Goal: Transaction & Acquisition: Obtain resource

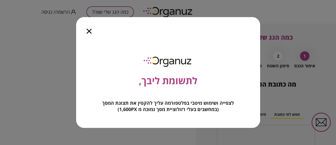
click at [88, 31] on icon "button" at bounding box center [89, 31] width 5 height 5
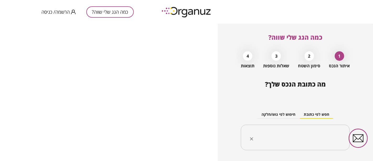
click at [289, 135] on input "text" at bounding box center [297, 137] width 92 height 13
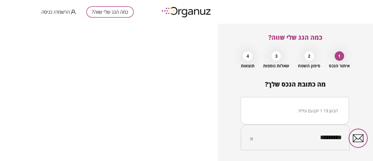
click at [300, 113] on li "הבשן 19 1 יוקנעם עילית" at bounding box center [295, 110] width 94 height 9
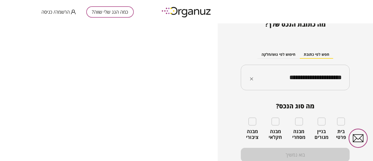
scroll to position [60, 0]
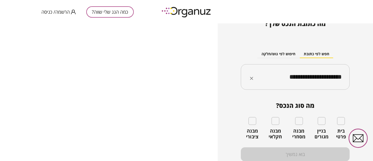
type input "**********"
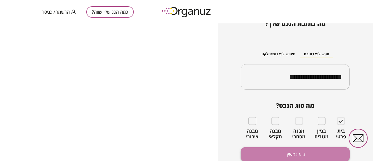
click at [315, 144] on button "בוא נמשיך" at bounding box center [295, 154] width 109 height 14
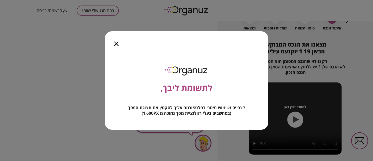
scroll to position [34, 0]
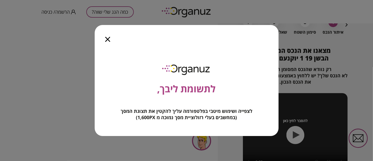
click at [110, 39] on div at bounding box center [108, 36] width 26 height 22
click at [106, 40] on icon "button" at bounding box center [107, 39] width 5 height 5
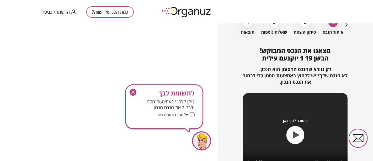
click at [134, 91] on icon "button" at bounding box center [133, 92] width 3 height 3
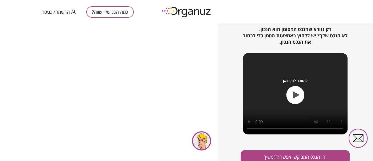
scroll to position [76, 0]
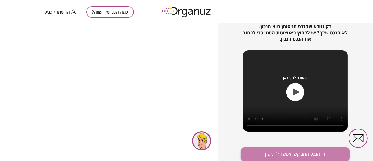
click at [292, 144] on button "זהו הנכס המבוקש, אפשר להמשיך" at bounding box center [295, 154] width 109 height 14
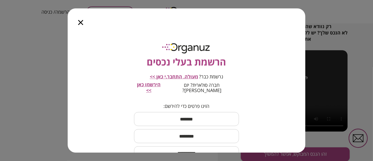
click at [155, 85] on span "הירשמו כאן >>" at bounding box center [149, 87] width 24 height 12
click at [214, 112] on input "text" at bounding box center [186, 118] width 105 height 15
type input "**"
type input "***"
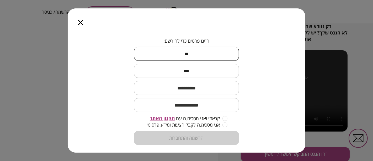
scroll to position [66, 0]
click at [212, 85] on input "text" at bounding box center [186, 86] width 105 height 15
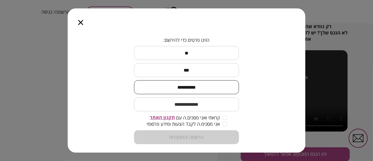
type input "**********"
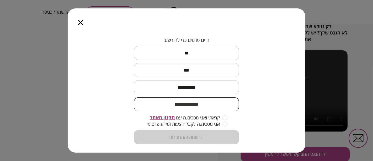
click at [208, 99] on input "email" at bounding box center [186, 103] width 105 height 15
click at [211, 97] on input "email" at bounding box center [186, 103] width 105 height 15
type input "**********"
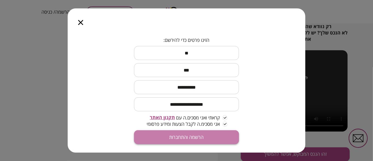
click at [192, 131] on button "הרשמה והתחברות" at bounding box center [186, 137] width 105 height 14
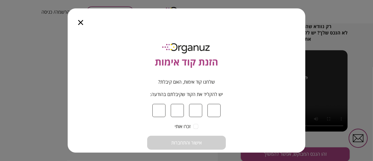
type input "*"
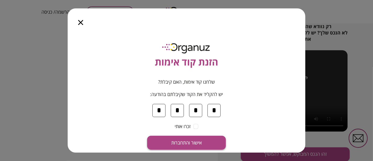
type input "*"
click at [192, 143] on span "אישור והתחברות" at bounding box center [186, 143] width 30 height 6
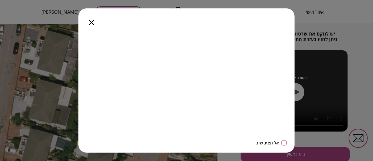
click at [0, 0] on icon "button" at bounding box center [0, 0] width 0 height 0
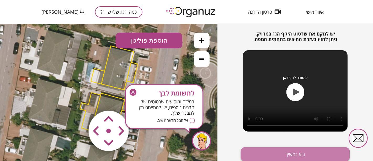
click at [271, 144] on button "בוא נמשיך" at bounding box center [295, 154] width 109 height 14
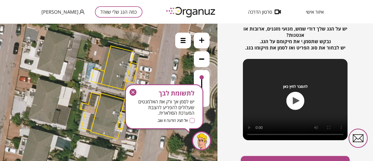
click at [0, 0] on icon "button" at bounding box center [0, 0] width 0 height 0
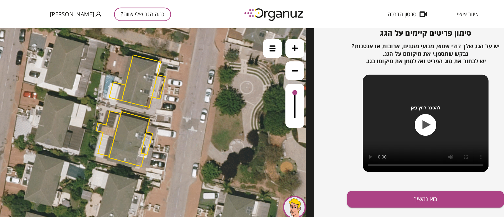
scroll to position [53, 0]
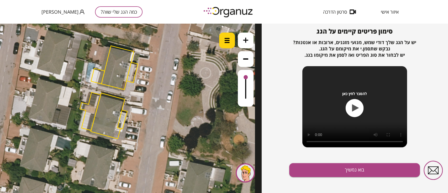
click at [224, 41] on div at bounding box center [227, 41] width 16 height 16
click at [208, 38] on icon at bounding box center [109, 91] width 291 height 291
drag, startPoint x: 245, startPoint y: 77, endPoint x: 251, endPoint y: 96, distance: 19.7
click at [251, 96] on div at bounding box center [246, 88] width 16 height 37
drag, startPoint x: 245, startPoint y: 96, endPoint x: 241, endPoint y: 73, distance: 22.9
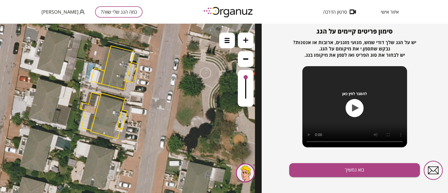
click at [241, 73] on div at bounding box center [246, 88] width 16 height 37
click at [336, 105] on icon "button" at bounding box center [355, 107] width 7 height 7
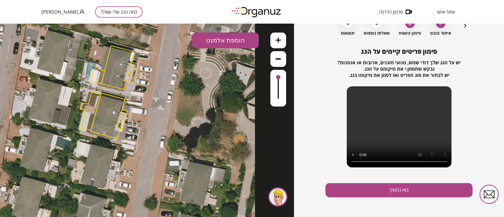
scroll to position [33, 0]
click at [216, 40] on button "הוספת אלמנט" at bounding box center [225, 41] width 67 height 16
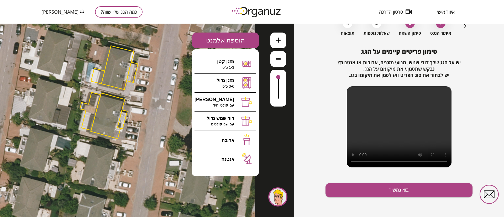
click at [285, 128] on div ".st0 { fill: #FFFFFF; } 10" at bounding box center [147, 120] width 294 height 193
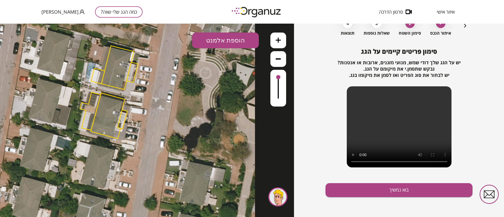
click at [232, 39] on button "הוספת אלמנט" at bounding box center [225, 41] width 67 height 16
click at [235, 65] on div ".st0 { fill: #FFFFFF; } .st0 { fill: #FFFFFF; }" at bounding box center [147, 120] width 294 height 193
click at [182, 39] on div ".st0 { fill: #FFFFFF; } .st0 { fill: #FFFFFF; }" at bounding box center [147, 120] width 294 height 193
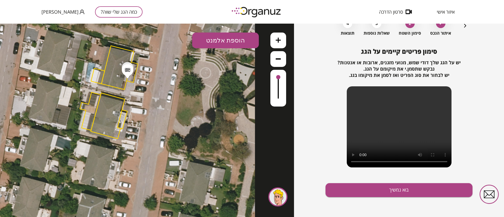
click at [224, 39] on button "הוספת אלמנט" at bounding box center [225, 41] width 67 height 16
click at [237, 78] on div ".st0 { fill: #FFFFFF; } .st0 { fill: #FFFFFF; }" at bounding box center [147, 120] width 294 height 193
click at [240, 42] on button "הוספת אלמנט" at bounding box center [225, 41] width 67 height 16
click at [232, 117] on div ".st0 { fill: #FFFFFF; } .st0 { fill: #FFFFFF; }" at bounding box center [147, 120] width 294 height 193
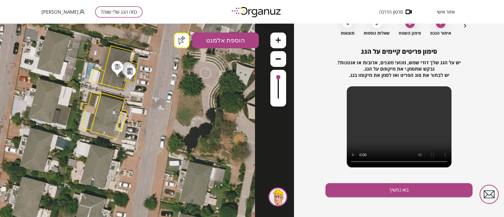
click at [228, 43] on button "הוספת אלמנט" at bounding box center [225, 41] width 67 height 16
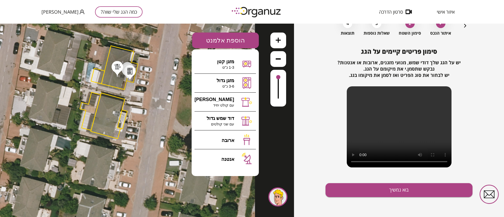
click at [116, 66] on div at bounding box center [118, 67] width 6 height 6
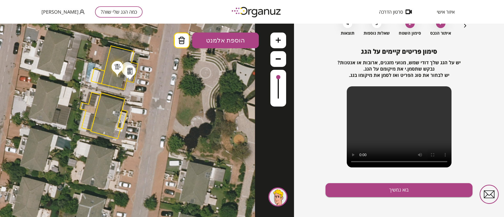
click at [178, 40] on icon at bounding box center [182, 40] width 8 height 7
click at [210, 41] on button "הוספת אלמנט" at bounding box center [225, 41] width 67 height 16
click at [234, 99] on div ".st0 { fill: #FFFFFF; } .st0 { fill: #FFFFFF; }" at bounding box center [147, 120] width 294 height 193
click at [222, 42] on button "הוספת אלמנט" at bounding box center [225, 41] width 67 height 16
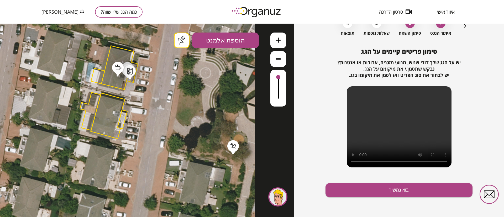
click at [233, 144] on div ".st0 { fill: #FFFFFF; } .st0 { fill: #FFFFFF; }" at bounding box center [147, 120] width 294 height 193
click at [222, 43] on button "הוספת אלמנט" at bounding box center [225, 41] width 67 height 16
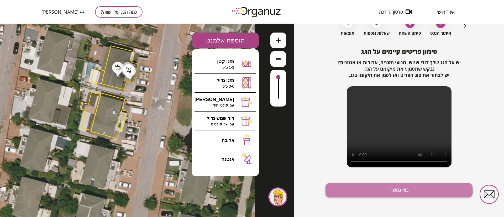
click at [336, 144] on button "בוא נמשיך" at bounding box center [398, 190] width 147 height 14
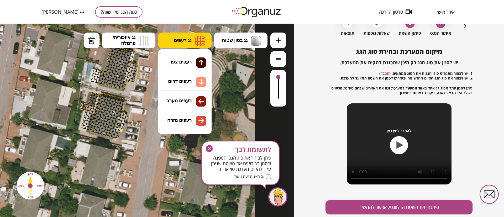
click at [196, 37] on img at bounding box center [200, 41] width 10 height 10
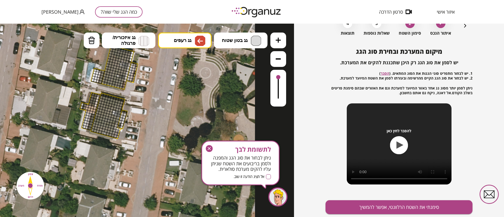
click at [184, 99] on div ".st0 { fill: #FFFFFF; } .st0 { fill: #FFFFFF; }" at bounding box center [147, 120] width 294 height 193
click at [114, 67] on div at bounding box center [114, 66] width 3 height 3
click at [113, 66] on div at bounding box center [112, 66] width 3 height 3
click at [111, 66] on div at bounding box center [112, 66] width 3 height 3
click at [110, 66] on div at bounding box center [109, 65] width 3 height 3
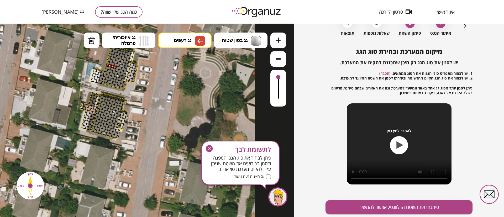
click at [107, 65] on div at bounding box center [107, 65] width 3 height 3
click at [107, 67] on div at bounding box center [106, 67] width 3 height 3
click at [109, 68] on div at bounding box center [109, 68] width 3 height 3
click at [113, 69] on div at bounding box center [114, 69] width 3 height 3
drag, startPoint x: 115, startPoint y: 70, endPoint x: 115, endPoint y: 73, distance: 3.7
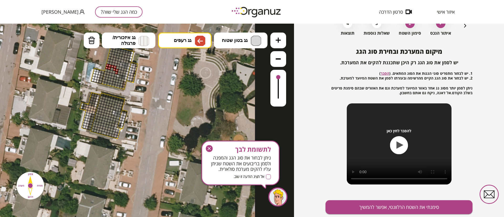
click at [93, 42] on img at bounding box center [91, 40] width 7 height 8
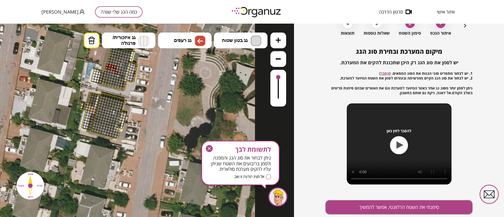
click at [117, 71] on div at bounding box center [116, 72] width 3 height 3
click at [116, 72] on div at bounding box center [116, 72] width 3 height 3
click at [115, 67] on div at bounding box center [114, 66] width 3 height 3
click at [115, 70] on div at bounding box center [114, 69] width 3 height 3
click at [111, 69] on div at bounding box center [111, 68] width 3 height 3
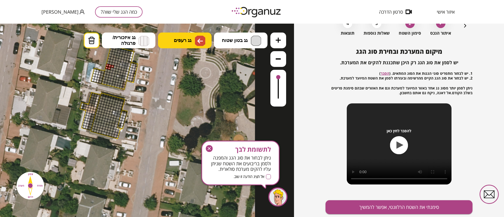
click at [168, 42] on button "גג רעפים" at bounding box center [185, 41] width 54 height 16
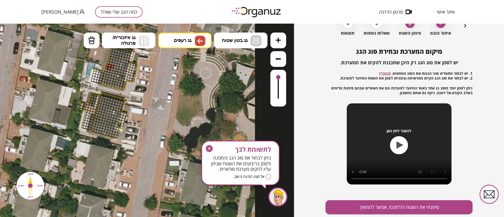
click at [181, 95] on div ".st0 { fill: #FFFFFF; } .st0 { fill: #FFFFFF; }" at bounding box center [147, 120] width 294 height 193
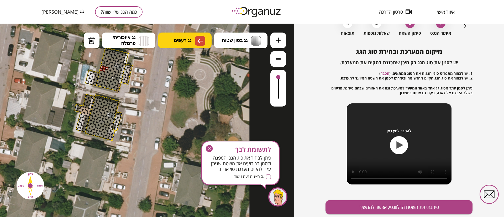
click at [180, 38] on span "גג רעפים" at bounding box center [183, 41] width 18 height 6
click at [107, 71] on div at bounding box center [106, 70] width 3 height 3
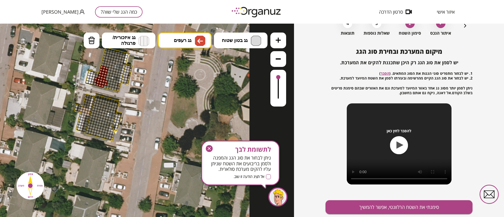
drag, startPoint x: 106, startPoint y: 73, endPoint x: 102, endPoint y: 83, distance: 11.1
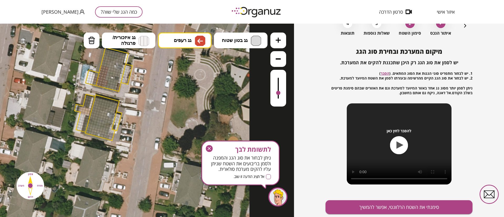
drag, startPoint x: 277, startPoint y: 77, endPoint x: 277, endPoint y: 93, distance: 16.8
click at [277, 93] on div at bounding box center [278, 93] width 4 height 4
drag, startPoint x: 127, startPoint y: 55, endPoint x: 113, endPoint y: 56, distance: 13.7
click at [95, 40] on img at bounding box center [91, 40] width 7 height 8
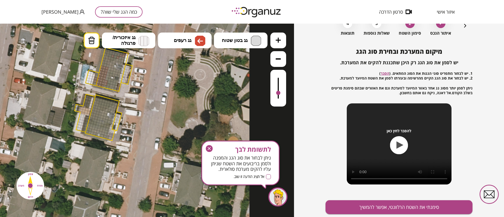
click at [113, 58] on div at bounding box center [111, 58] width 3 height 3
click at [112, 56] on div at bounding box center [112, 56] width 3 height 3
click at [117, 57] on div at bounding box center [117, 57] width 3 height 3
click at [120, 55] on div at bounding box center [120, 55] width 3 height 3
click at [124, 55] on div at bounding box center [123, 56] width 3 height 3
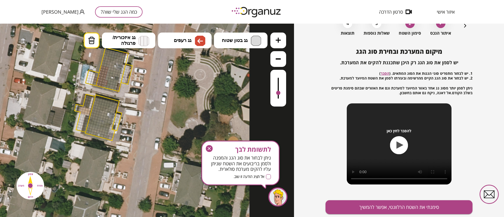
click at [124, 54] on div at bounding box center [123, 53] width 3 height 3
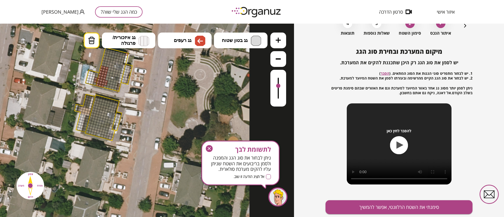
click at [278, 86] on div at bounding box center [278, 86] width 4 height 4
click at [95, 84] on div at bounding box center [94, 83] width 3 height 3
click at [177, 42] on span "גג רעפים" at bounding box center [183, 41] width 18 height 6
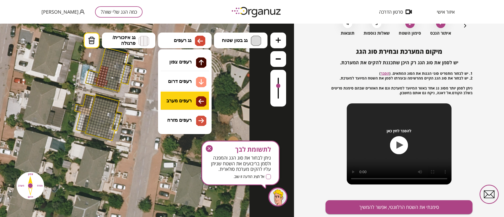
click at [182, 100] on div ".st0 { fill: #FFFFFF; } .st0 { fill: #FFFFFF; }" at bounding box center [147, 120] width 294 height 193
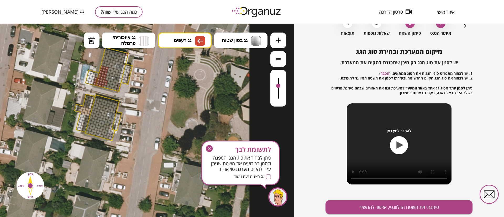
click at [94, 84] on div at bounding box center [94, 83] width 3 height 3
click at [92, 44] on img at bounding box center [91, 40] width 7 height 8
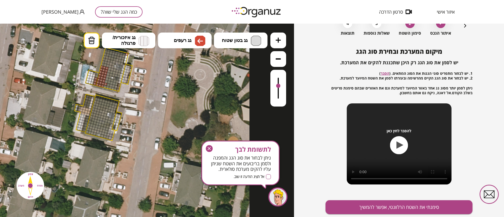
click at [107, 81] on div at bounding box center [106, 81] width 3 height 3
click at [106, 85] on div at bounding box center [105, 83] width 3 height 3
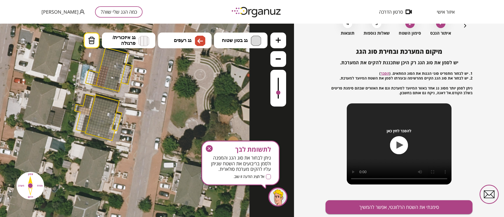
drag, startPoint x: 277, startPoint y: 84, endPoint x: 281, endPoint y: 93, distance: 9.8
click at [281, 93] on div at bounding box center [278, 88] width 16 height 37
click at [92, 40] on img at bounding box center [91, 40] width 7 height 8
click at [107, 67] on div at bounding box center [106, 68] width 3 height 3
click at [104, 67] on div at bounding box center [104, 67] width 3 height 3
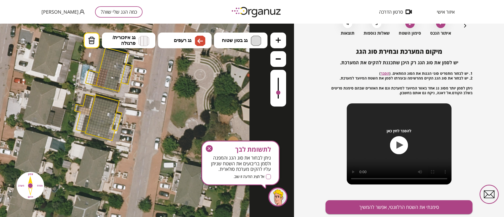
click at [102, 67] on div at bounding box center [101, 66] width 3 height 3
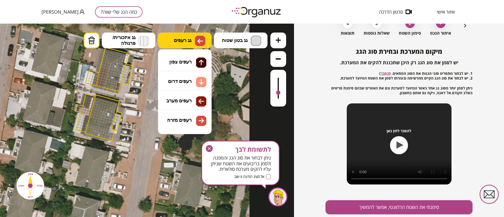
click at [195, 40] on img at bounding box center [200, 41] width 10 height 10
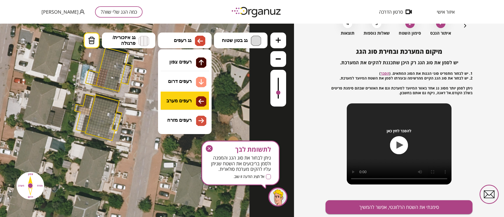
click at [189, 97] on div ".st0 { fill: #FFFFFF; } .st0 { fill: #FFFFFF; }" at bounding box center [147, 120] width 294 height 193
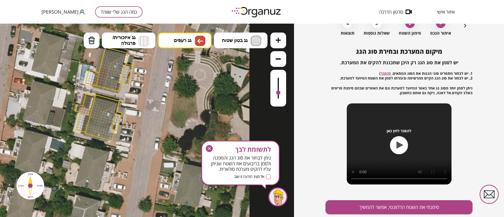
click at [97, 75] on div at bounding box center [96, 76] width 3 height 3
click at [97, 73] on div at bounding box center [97, 73] width 3 height 3
click at [143, 39] on img at bounding box center [144, 41] width 10 height 10
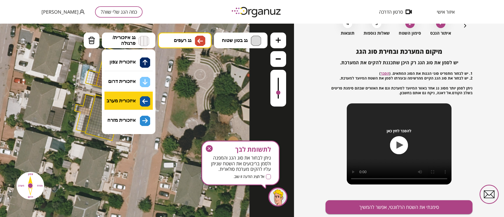
click at [142, 97] on div ".st0 { fill: #FFFFFF; } .st0 { fill: #FFFFFF; }" at bounding box center [147, 120] width 294 height 193
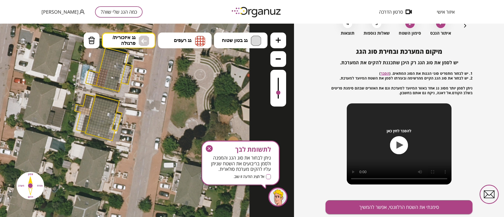
click at [94, 75] on div at bounding box center [93, 75] width 3 height 3
click at [92, 78] on div at bounding box center [93, 77] width 3 height 3
click at [92, 81] on div at bounding box center [92, 80] width 3 height 3
click at [91, 83] on div at bounding box center [92, 82] width 3 height 3
click at [90, 82] on div at bounding box center [89, 82] width 3 height 3
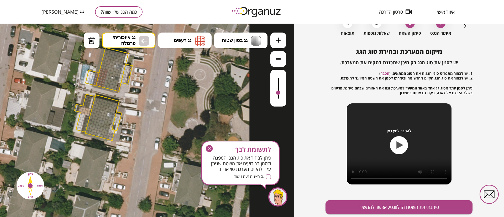
click at [90, 79] on div at bounding box center [89, 79] width 3 height 3
click at [90, 77] on div at bounding box center [90, 77] width 3 height 3
click at [91, 74] on div at bounding box center [91, 74] width 3 height 3
click at [91, 72] on div at bounding box center [92, 72] width 3 height 3
click at [90, 72] on div at bounding box center [89, 71] width 3 height 3
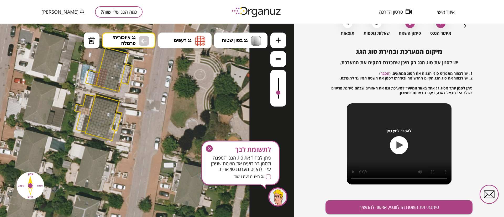
click at [90, 74] on div at bounding box center [88, 73] width 3 height 3
click at [88, 77] on div at bounding box center [88, 76] width 3 height 3
click at [88, 79] on div at bounding box center [87, 79] width 3 height 3
click at [87, 81] on div at bounding box center [86, 81] width 3 height 3
click at [92, 41] on img at bounding box center [91, 40] width 7 height 8
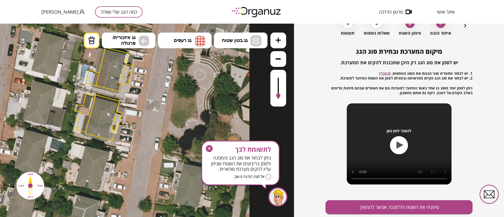
click at [279, 96] on div at bounding box center [278, 95] width 4 height 4
click at [91, 43] on img at bounding box center [91, 40] width 7 height 8
click at [103, 81] on div at bounding box center [103, 80] width 3 height 3
click at [103, 85] on div at bounding box center [102, 86] width 3 height 3
click at [101, 85] on div at bounding box center [102, 86] width 3 height 3
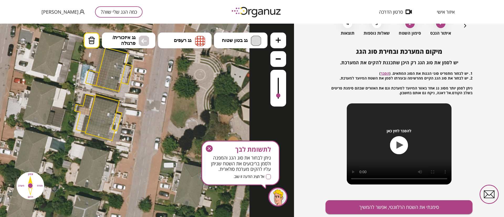
click at [99, 82] on div at bounding box center [100, 82] width 3 height 3
click at [103, 82] on div at bounding box center [102, 83] width 3 height 3
click at [98, 85] on div at bounding box center [97, 84] width 3 height 3
drag, startPoint x: 279, startPoint y: 96, endPoint x: 275, endPoint y: 93, distance: 4.9
click at [275, 93] on div at bounding box center [278, 88] width 16 height 37
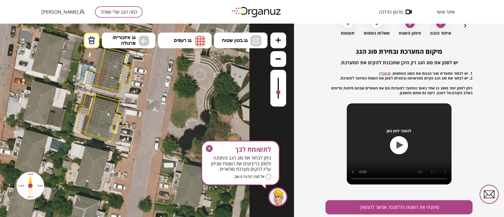
click at [100, 85] on div at bounding box center [99, 85] width 3 height 3
click at [182, 35] on button "גג רעפים" at bounding box center [185, 41] width 54 height 16
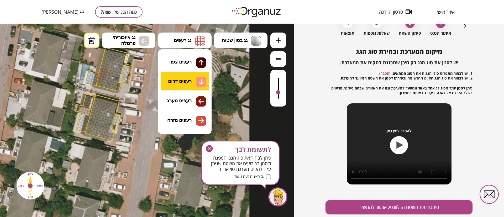
click at [185, 79] on div ".st0 { fill: #FFFFFF; } .st0 { fill: #FFFFFF; }" at bounding box center [147, 120] width 294 height 193
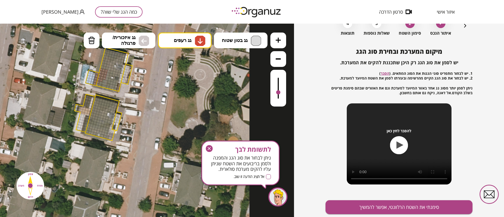
click at [112, 91] on icon at bounding box center [103, 93] width 291 height 291
click at [110, 88] on div at bounding box center [109, 87] width 3 height 3
click at [107, 84] on div at bounding box center [107, 84] width 3 height 3
click at [105, 80] on div at bounding box center [105, 81] width 3 height 3
click at [103, 80] on div at bounding box center [103, 80] width 3 height 3
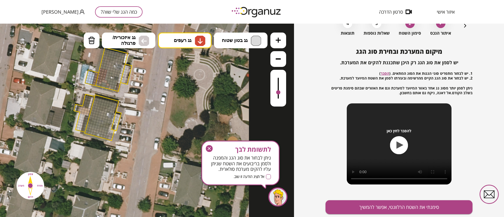
click at [101, 82] on div at bounding box center [99, 82] width 3 height 3
click at [97, 84] on div at bounding box center [96, 84] width 3 height 3
click at [100, 85] on div at bounding box center [99, 85] width 3 height 3
click at [101, 83] on div at bounding box center [102, 83] width 3 height 3
click at [105, 83] on div at bounding box center [104, 83] width 3 height 3
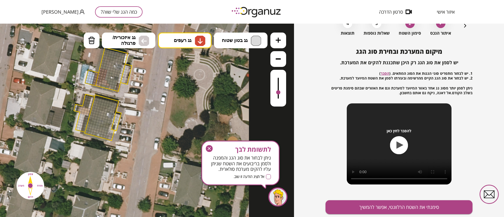
click at [107, 87] on div at bounding box center [106, 87] width 3 height 3
click at [104, 87] on div at bounding box center [104, 86] width 3 height 3
click at [102, 86] on div at bounding box center [101, 86] width 3 height 3
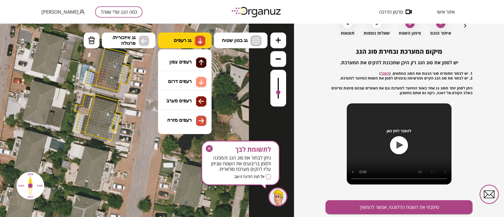
click at [168, 41] on button "גג רעפים" at bounding box center [185, 41] width 54 height 16
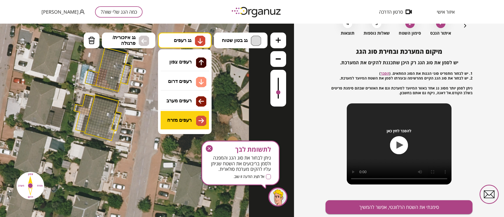
click at [187, 119] on div ".st0 { fill: #FFFFFF; } .st0 { fill: #FFFFFF; }" at bounding box center [147, 120] width 294 height 193
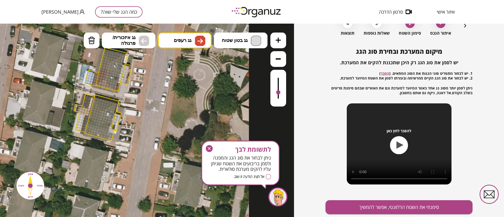
click at [115, 88] on div at bounding box center [114, 89] width 3 height 3
click at [112, 88] on div at bounding box center [112, 88] width 3 height 3
click at [111, 85] on div at bounding box center [110, 85] width 3 height 3
click at [109, 82] on div at bounding box center [108, 82] width 3 height 3
click at [107, 79] on div at bounding box center [106, 78] width 3 height 3
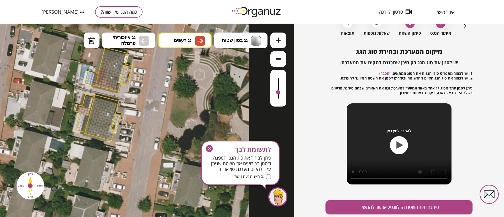
click at [109, 80] on div at bounding box center [108, 79] width 3 height 3
drag, startPoint x: 109, startPoint y: 71, endPoint x: 115, endPoint y: 76, distance: 6.9
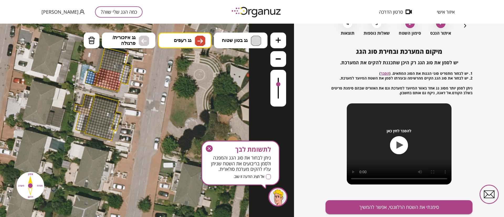
drag, startPoint x: 277, startPoint y: 91, endPoint x: 275, endPoint y: 85, distance: 6.2
click at [275, 85] on div at bounding box center [278, 88] width 16 height 37
click at [117, 90] on div at bounding box center [116, 89] width 3 height 3
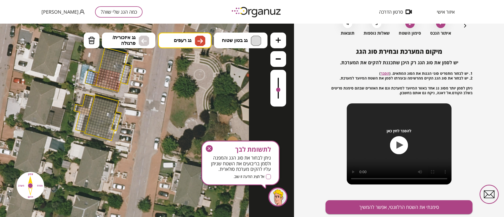
click at [278, 90] on div at bounding box center [278, 90] width 4 height 4
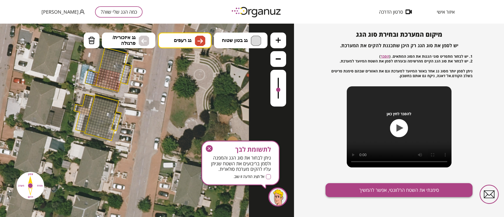
click at [336, 144] on button "סימנתי את השטח הרלוונטי, אפשר להמשיך" at bounding box center [398, 190] width 147 height 14
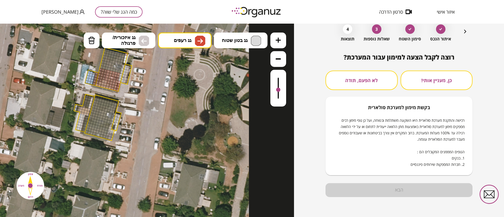
scroll to position [27, 0]
click at [336, 78] on button "כן, מעניין אותי!" at bounding box center [437, 80] width 72 height 19
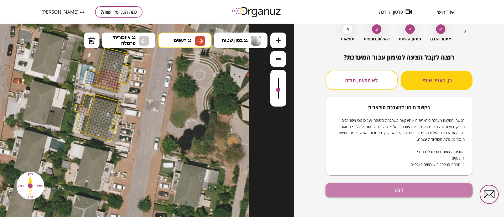
click at [336, 144] on button "הבא" at bounding box center [398, 190] width 147 height 14
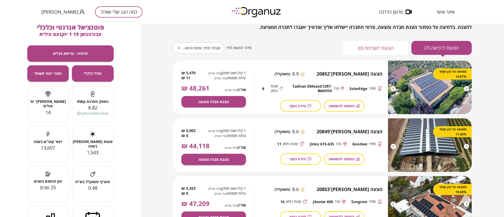
scroll to position [39, 0]
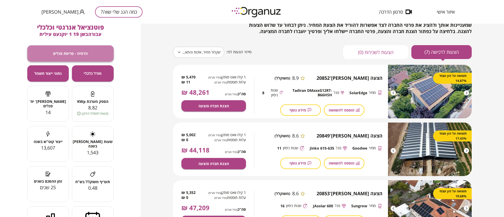
click at [81, 50] on button "הדמיה - פריסת פנלים" at bounding box center [70, 53] width 86 height 16
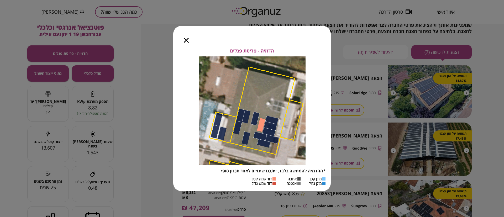
click at [185, 41] on icon "button" at bounding box center [186, 40] width 5 height 5
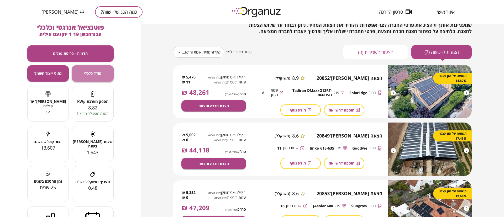
click at [98, 72] on span "מודל כלכלי" at bounding box center [93, 73] width 18 height 4
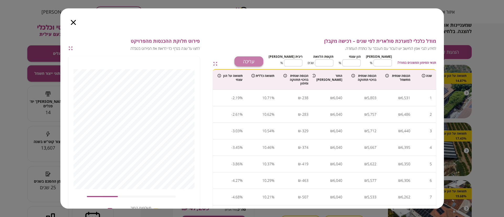
click at [263, 61] on button "עריכה" at bounding box center [248, 61] width 29 height 10
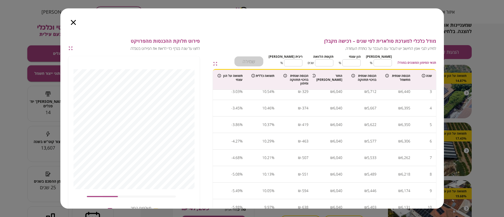
click at [274, 36] on div "מודל כלכלי למערכת סולארית לפי שנים – רכישה מקבלן למידע לגבי אופן החישוב יש לעבו…" at bounding box center [252, 119] width 384 height 178
click at [263, 61] on div "שמירה" at bounding box center [248, 61] width 29 height 10
click at [295, 39] on span "מודל כלכלי למערכת סולארית לפי שנים – רכישה מקבלן" at bounding box center [330, 41] width 212 height 6
click at [71, 22] on icon "button" at bounding box center [73, 22] width 5 height 5
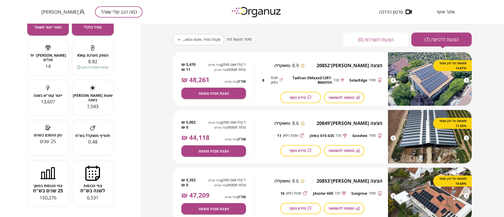
scroll to position [0, 0]
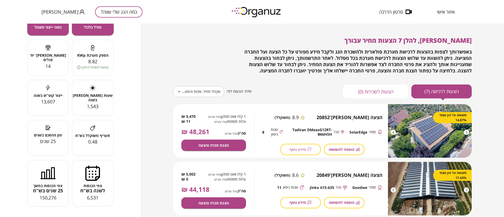
click at [299, 144] on span "מידע נוסף" at bounding box center [298, 149] width 17 height 4
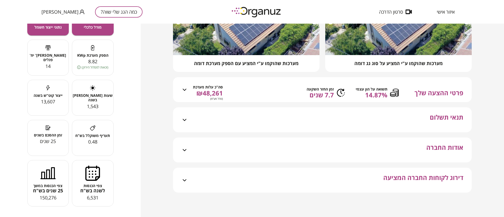
scroll to position [100, 0]
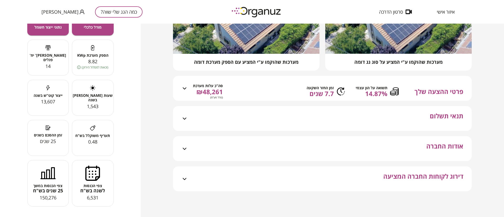
click at [201, 119] on div "תנאי תשלום" at bounding box center [326, 118] width 276 height 25
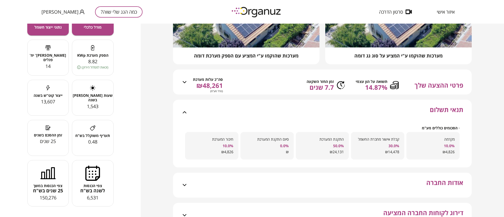
click at [188, 119] on div "תנאי תשלום" at bounding box center [326, 112] width 276 height 25
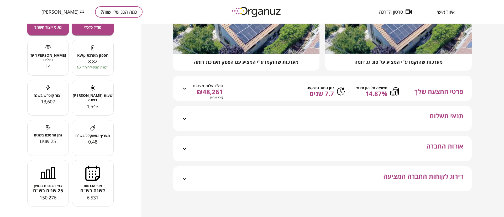
click at [208, 143] on div "אודות החברה" at bounding box center [326, 148] width 276 height 25
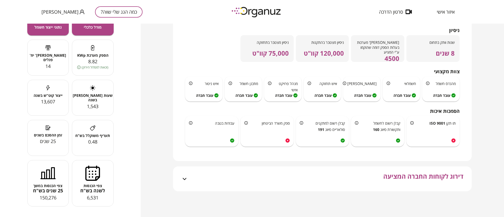
scroll to position [247, 0]
click at [186, 144] on icon at bounding box center [185, 179] width 4 height 2
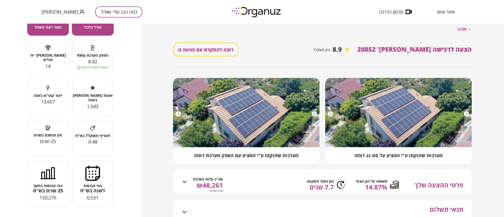
scroll to position [0, 0]
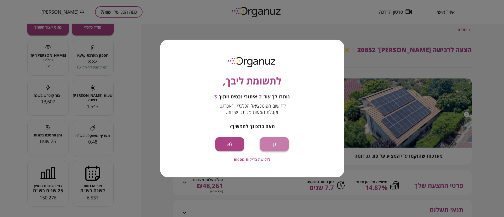
click at [270, 144] on button "כן" at bounding box center [274, 144] width 29 height 14
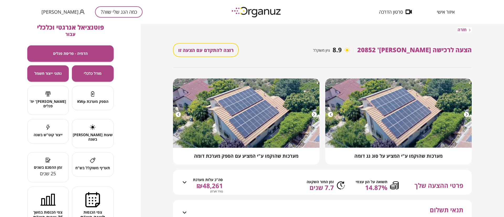
click at [336, 28] on span "חזרה" at bounding box center [462, 29] width 9 height 5
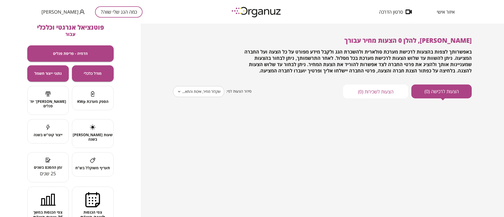
click at [336, 90] on button "הצעות לשכירות (0)" at bounding box center [375, 92] width 65 height 14
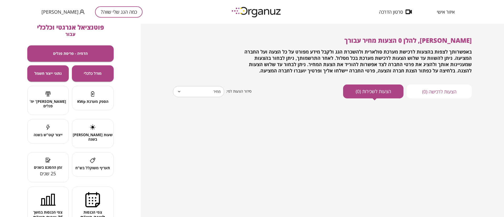
type input "*****"
click at [336, 88] on button "הצעות לרכישה (0)" at bounding box center [439, 92] width 65 height 14
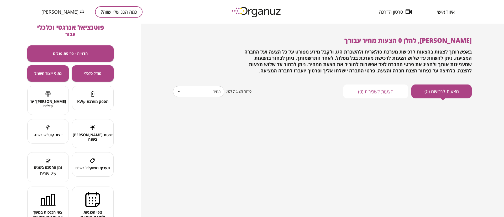
click at [95, 11] on button "כמה הגג שלי שווה?" at bounding box center [119, 11] width 48 height 11
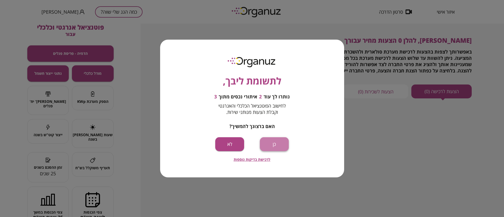
click at [274, 139] on button "כן" at bounding box center [274, 144] width 29 height 14
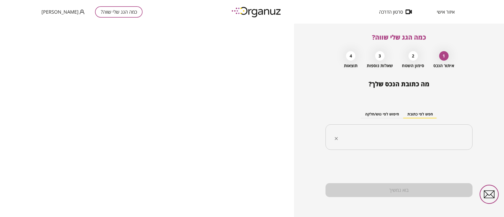
click at [336, 139] on input "text" at bounding box center [401, 137] width 130 height 13
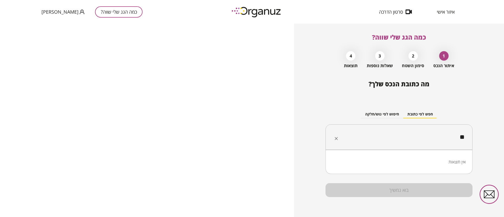
type input "*"
click at [336, 144] on li "הבשן 19 1 יוקנעם עילית" at bounding box center [398, 163] width 133 height 9
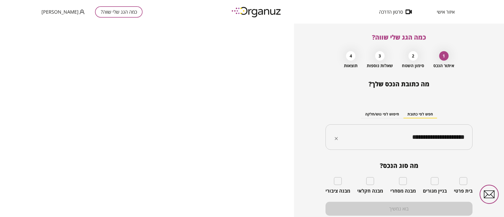
type input "**********"
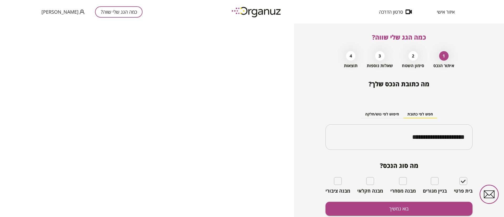
scroll to position [19, 0]
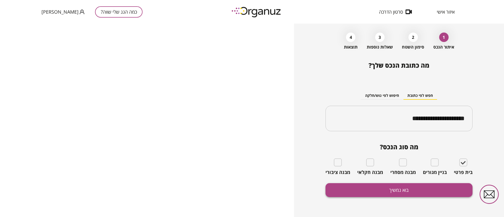
click at [336, 144] on button "בוא נמשיך" at bounding box center [398, 190] width 147 height 14
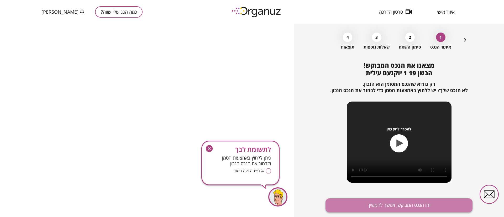
click at [336, 144] on button "זהו הנכס המבוקש, אפשר להמשיך" at bounding box center [398, 205] width 147 height 14
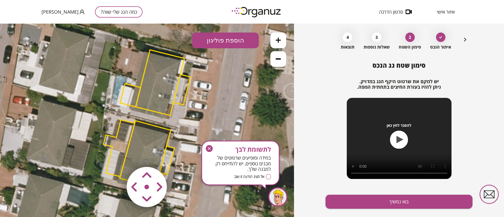
click at [116, 144] on area at bounding box center [116, 156] width 0 height 0
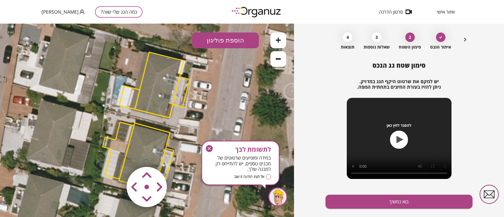
click at [116, 144] on area at bounding box center [116, 156] width 0 height 0
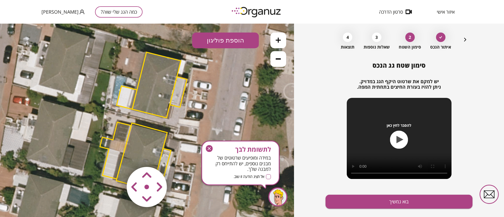
click at [116, 144] on area at bounding box center [116, 156] width 0 height 0
click at [234, 39] on button "הוספת פוליגון" at bounding box center [225, 41] width 67 height 16
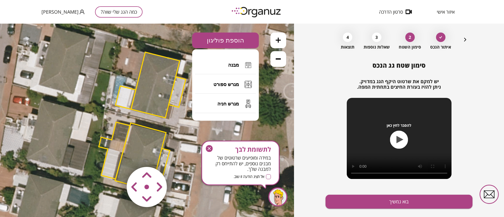
click at [277, 99] on icon at bounding box center [147, 120] width 437 height 437
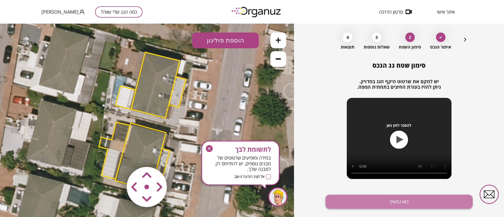
click at [336, 144] on button "בוא נמשיך" at bounding box center [398, 202] width 147 height 14
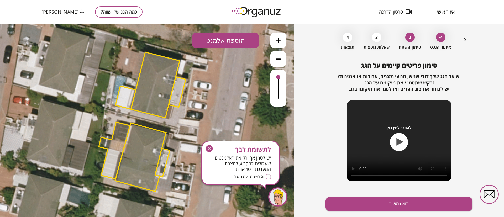
click at [236, 38] on button "הוספת אלמנט" at bounding box center [225, 41] width 67 height 16
click at [236, 64] on div ".st0 { fill: #FFFFFF; } .st0 { fill: #FFFFFF; }" at bounding box center [147, 120] width 294 height 193
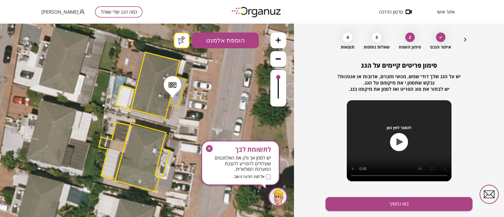
click at [230, 36] on button "הוספת אלמנט" at bounding box center [225, 41] width 67 height 16
click at [232, 78] on div ".st0 { fill: #FFFFFF; } .st0 { fill: #FFFFFF; }" at bounding box center [147, 120] width 294 height 193
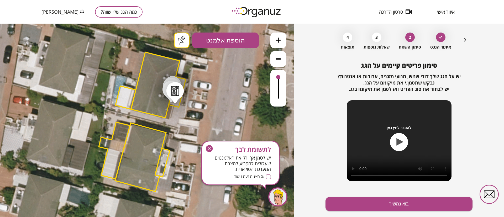
click at [227, 43] on button "הוספת אלמנט" at bounding box center [225, 41] width 67 height 16
click at [232, 99] on div ".st0 { fill: #FFFFFF; } .st0 { fill: #FFFFFF; }" at bounding box center [147, 120] width 294 height 193
click at [219, 42] on button "הוספת אלמנט" at bounding box center [225, 41] width 67 height 16
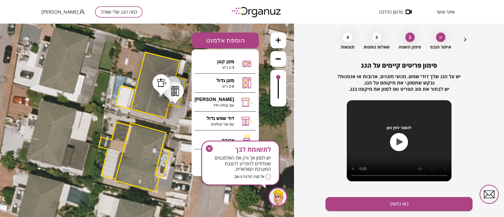
drag, startPoint x: 211, startPoint y: 147, endPoint x: 211, endPoint y: 124, distance: 23.4
click at [211, 144] on icon "button" at bounding box center [209, 148] width 7 height 7
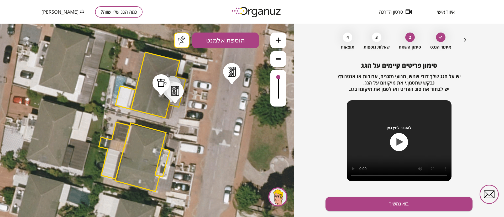
click at [232, 82] on div ".st0 { fill: #FFFFFF; } .st0 { fill: #FFFFFF; }" at bounding box center [147, 120] width 294 height 193
click at [225, 38] on button "הוספת אלמנט" at bounding box center [225, 41] width 67 height 16
click at [240, 144] on div ".st0 { fill: #FFFFFF; } .st0 { fill: #FFFFFF; }" at bounding box center [147, 120] width 294 height 193
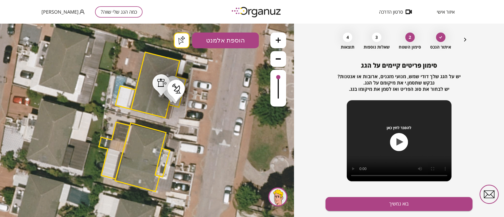
click at [181, 38] on div ".st0 { fill: #FFFFFF; } .st0 { fill: #FFFFFF; }" at bounding box center [147, 120] width 294 height 193
drag, startPoint x: 278, startPoint y: 76, endPoint x: 275, endPoint y: 78, distance: 3.7
click at [275, 78] on div at bounding box center [278, 88] width 16 height 37
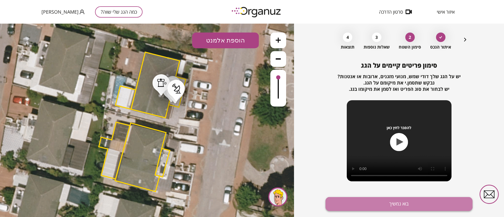
click at [336, 144] on button "בוא נמשיך" at bounding box center [398, 204] width 147 height 14
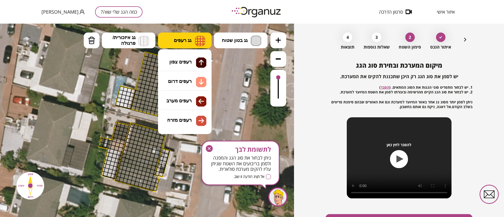
click at [175, 41] on span "גג רעפים" at bounding box center [183, 41] width 18 height 6
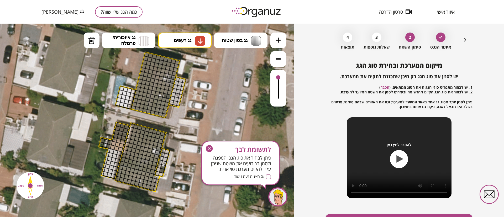
click at [183, 81] on div ".st0 { fill: #FFFFFF; } .st0 { fill: #FFFFFF; }" at bounding box center [147, 120] width 294 height 193
click at [159, 114] on div at bounding box center [159, 114] width 5 height 5
click at [157, 110] on div at bounding box center [157, 109] width 5 height 5
click at [153, 105] on div at bounding box center [154, 105] width 5 height 5
click at [151, 100] on div at bounding box center [151, 100] width 5 height 5
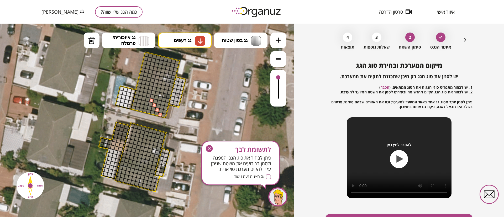
click at [148, 98] on div at bounding box center [147, 99] width 5 height 5
click at [142, 103] on div at bounding box center [142, 102] width 5 height 5
click at [137, 106] on div at bounding box center [137, 105] width 5 height 5
click at [133, 108] on div at bounding box center [133, 108] width 5 height 5
drag, startPoint x: 137, startPoint y: 110, endPoint x: 148, endPoint y: 109, distance: 11.0
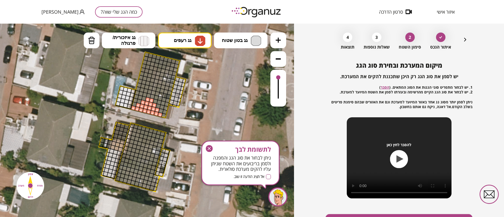
click at [178, 36] on button "גג רעפים" at bounding box center [185, 41] width 54 height 16
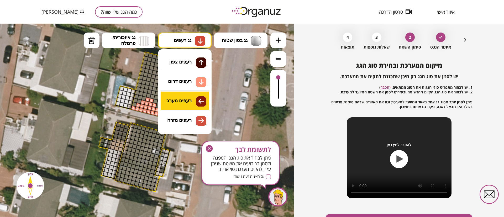
click at [197, 96] on div ".st0 { fill: #FFFFFF; } .st0 { fill: #FFFFFF; }" at bounding box center [147, 120] width 294 height 193
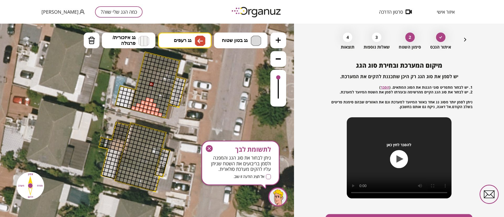
click at [152, 83] on div at bounding box center [151, 84] width 5 height 5
drag, startPoint x: 152, startPoint y: 83, endPoint x: 151, endPoint y: 86, distance: 3.5
click at [94, 44] on img at bounding box center [91, 40] width 7 height 8
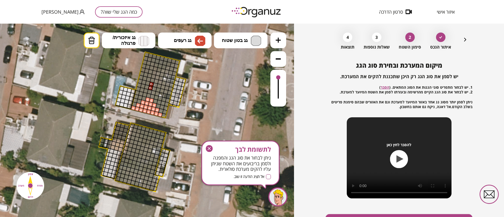
click at [154, 85] on div at bounding box center [155, 84] width 5 height 5
click at [181, 44] on button "גג רעפים" at bounding box center [185, 41] width 54 height 16
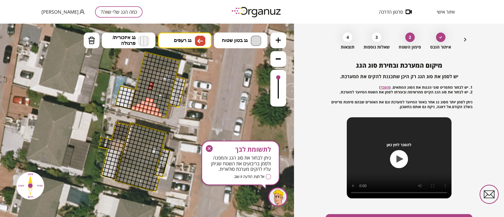
click at [185, 94] on div ".st0 { fill: #FFFFFF; } .st0 { fill: #FFFFFF; }" at bounding box center [147, 120] width 294 height 193
drag, startPoint x: 149, startPoint y: 91, endPoint x: 145, endPoint y: 91, distance: 4.2
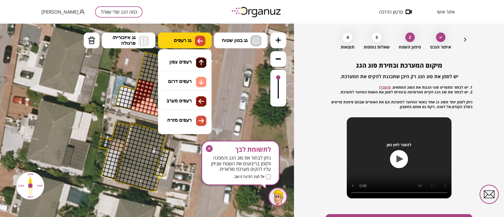
click at [182, 41] on span "גג רעפים" at bounding box center [183, 41] width 18 height 6
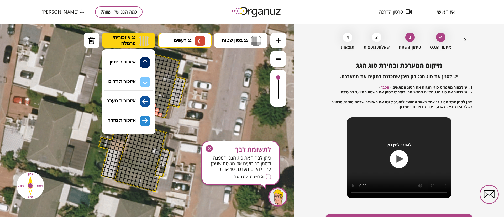
click at [134, 41] on span "גג איזכורית/ פרגולה" at bounding box center [124, 41] width 23 height 12
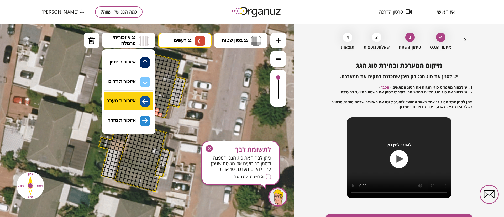
click at [140, 96] on div ".st0 { fill: #FFFFFF; } .st0 { fill: #FFFFFF; }" at bounding box center [147, 120] width 294 height 193
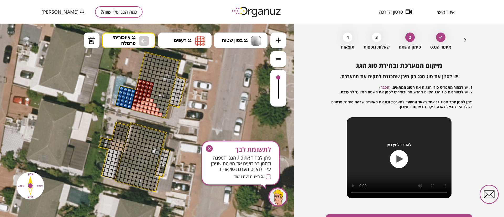
drag, startPoint x: 133, startPoint y: 90, endPoint x: 124, endPoint y: 101, distance: 13.6
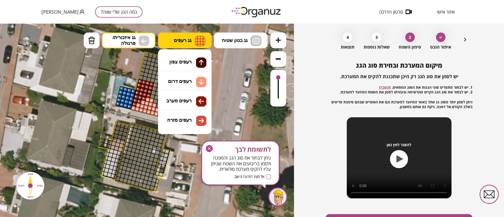
click at [172, 41] on button "גג רעפים" at bounding box center [185, 41] width 54 height 16
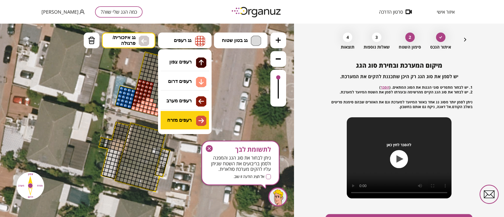
click at [191, 116] on div ".st0 { fill: #FFFFFF; } .st0 { fill: #FFFFFF; }" at bounding box center [147, 120] width 294 height 193
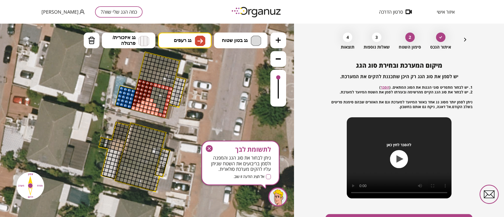
drag, startPoint x: 154, startPoint y: 84, endPoint x: 163, endPoint y: 113, distance: 30.5
click at [91, 39] on img at bounding box center [91, 40] width 7 height 8
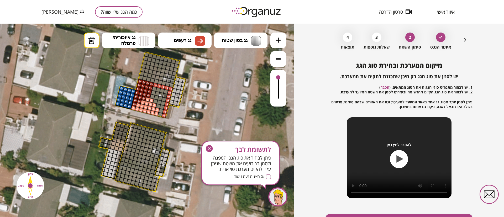
click at [159, 113] on div at bounding box center [159, 114] width 5 height 5
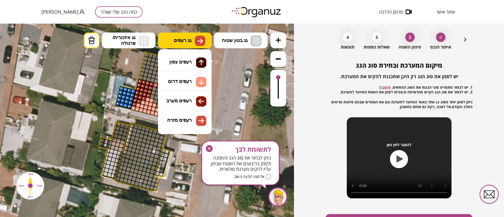
click at [185, 41] on span "גג רעפים" at bounding box center [183, 41] width 18 height 6
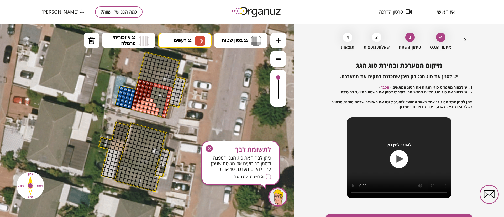
click at [187, 116] on div ".st0 { fill: #FFFFFF; } .st0 { fill: #FFFFFF; }" at bounding box center [147, 120] width 294 height 193
drag, startPoint x: 161, startPoint y: 111, endPoint x: 161, endPoint y: 108, distance: 2.9
click at [161, 109] on div at bounding box center [160, 110] width 5 height 5
drag, startPoint x: 159, startPoint y: 106, endPoint x: 156, endPoint y: 101, distance: 5.2
click at [156, 104] on div at bounding box center [158, 105] width 5 height 5
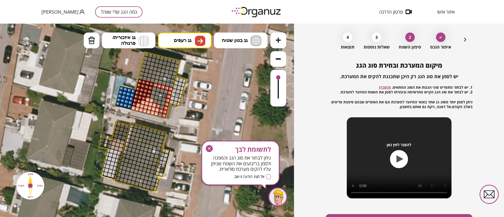
click at [156, 101] on div at bounding box center [155, 101] width 5 height 5
drag, startPoint x: 152, startPoint y: 97, endPoint x: 151, endPoint y: 94, distance: 3.3
click at [151, 95] on div at bounding box center [152, 96] width 5 height 5
click at [153, 91] on div at bounding box center [153, 92] width 5 height 5
drag, startPoint x: 153, startPoint y: 89, endPoint x: 162, endPoint y: 106, distance: 18.5
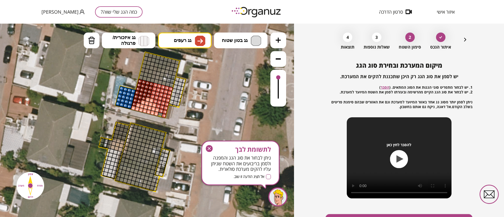
click at [176, 42] on span "גג רעפים" at bounding box center [183, 41] width 18 height 6
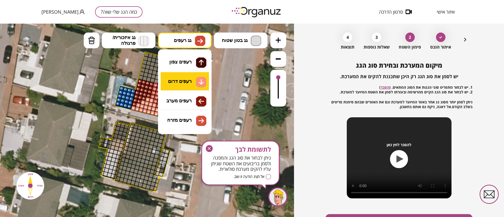
click at [182, 81] on div ".st0 { fill: #FFFFFF; } .st0 { fill: #FFFFFF; }" at bounding box center [147, 120] width 294 height 193
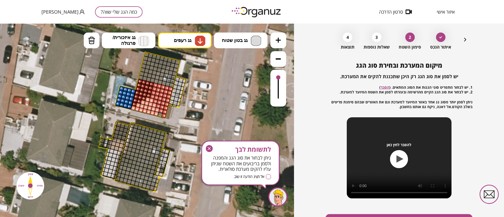
click at [160, 114] on div at bounding box center [159, 114] width 5 height 5
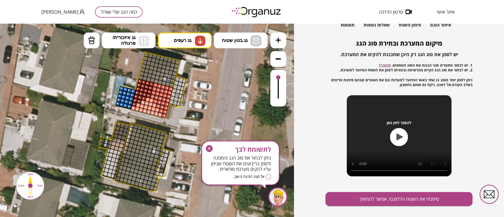
scroll to position [50, 0]
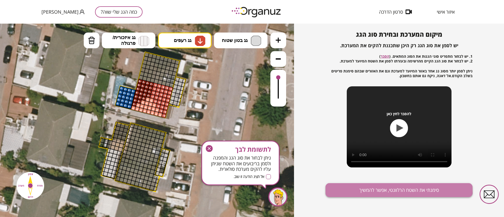
click at [336, 144] on button "סימנתי את השטח הרלוונטי, אפשר להמשיך" at bounding box center [398, 190] width 147 height 14
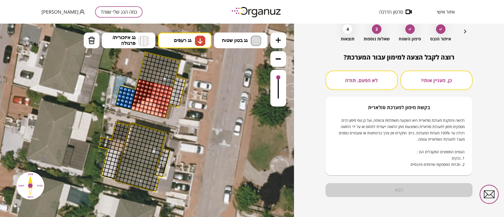
scroll to position [27, 0]
click at [336, 80] on button "כן, מעניין אותי!" at bounding box center [437, 80] width 72 height 19
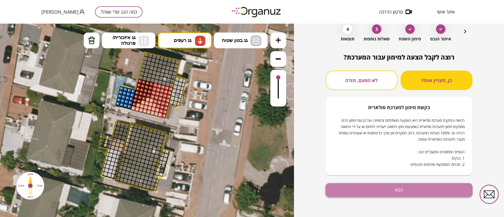
click at [336, 144] on button "הבא" at bounding box center [398, 190] width 147 height 14
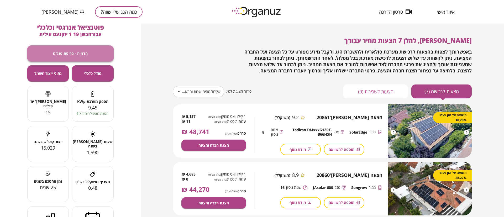
click at [73, 53] on span "הדמיה - פריסת פנלים" at bounding box center [70, 53] width 35 height 4
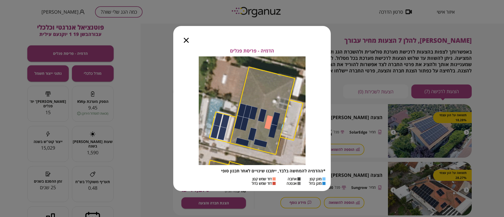
click at [187, 37] on div at bounding box center [186, 37] width 26 height 22
click at [185, 41] on icon "button" at bounding box center [186, 40] width 5 height 5
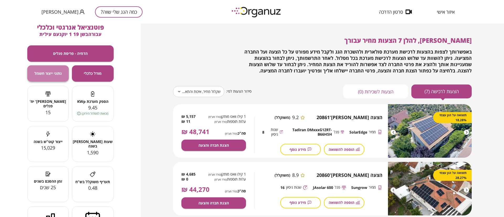
click at [54, 75] on span "נתוני ייצור חשמל" at bounding box center [47, 73] width 27 height 4
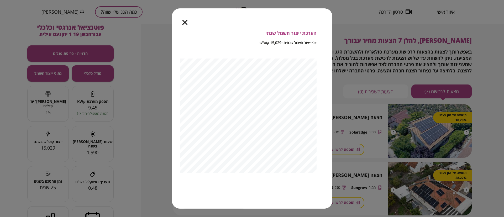
click at [104, 75] on div "הערכת ייצור חשמל שנתי צפי ייצור חשמל שנתית: 15,029 קוט"ש" at bounding box center [252, 108] width 504 height 217
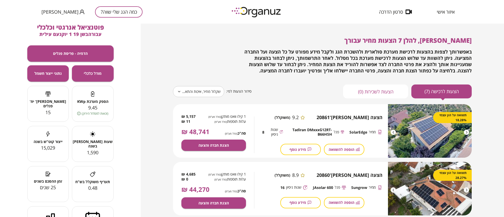
click at [104, 75] on button "מודל כלכלי" at bounding box center [93, 73] width 42 height 16
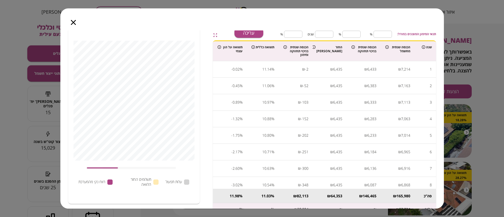
scroll to position [39, 0]
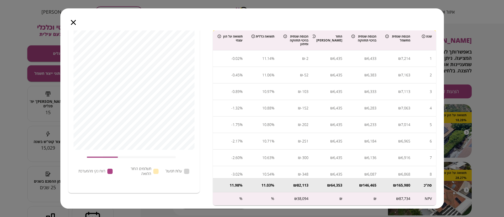
click at [72, 24] on icon "button" at bounding box center [73, 22] width 5 height 5
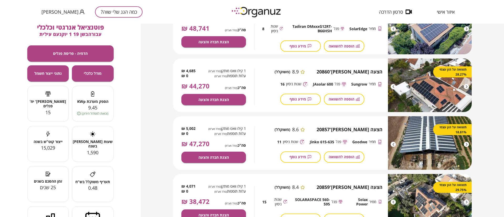
scroll to position [64, 0]
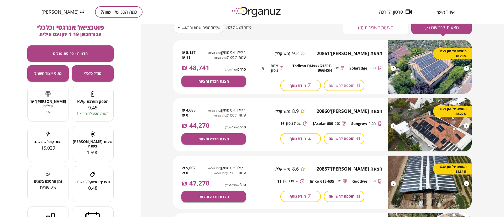
click at [336, 83] on span "הוספה להשוואה" at bounding box center [342, 85] width 26 height 4
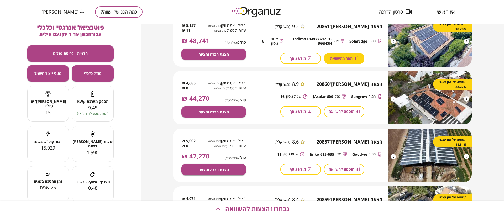
scroll to position [103, 0]
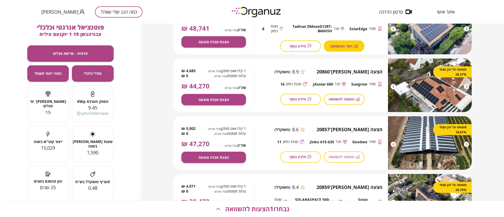
click at [336, 144] on span "הוספה להשוואה" at bounding box center [342, 157] width 26 height 4
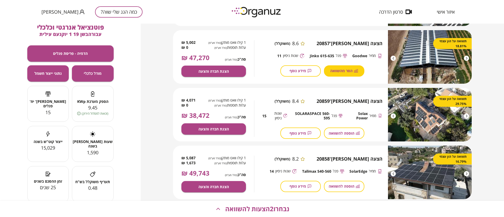
scroll to position [182, 0]
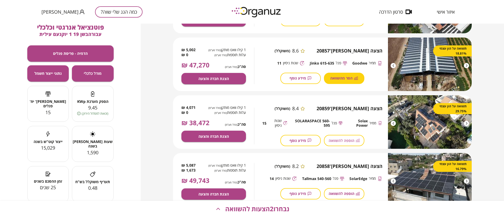
click at [336, 139] on span "הוספה להשוואה" at bounding box center [342, 140] width 26 height 4
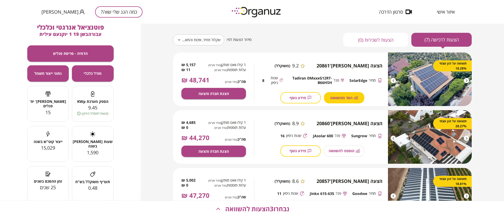
scroll to position [64, 0]
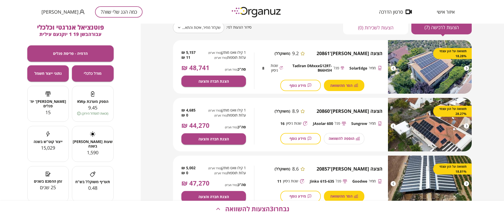
click at [336, 136] on div "הוספה להשוואה" at bounding box center [344, 138] width 40 height 11
click at [336, 139] on div "הוספה להשוואה" at bounding box center [344, 138] width 40 height 11
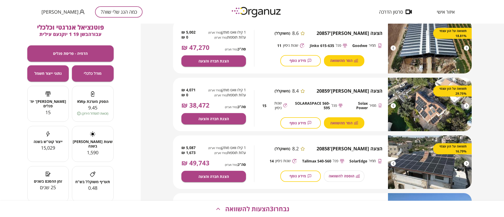
scroll to position [182, 0]
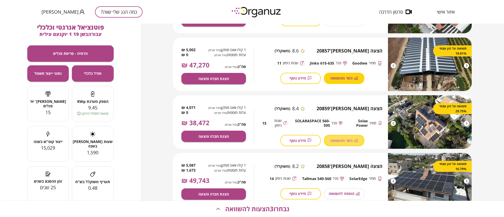
click at [336, 141] on span "הסר מהשוואה" at bounding box center [341, 140] width 22 height 4
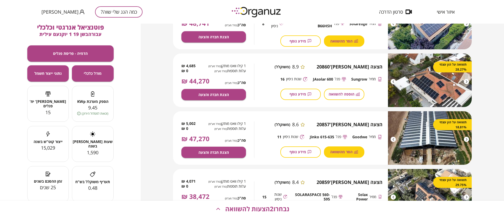
scroll to position [103, 0]
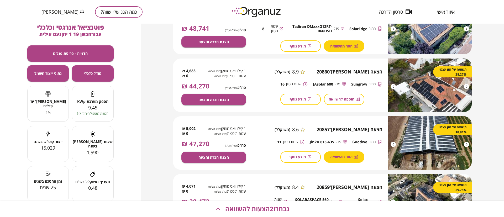
click at [336, 100] on span "הוספה להשוואה" at bounding box center [342, 99] width 26 height 4
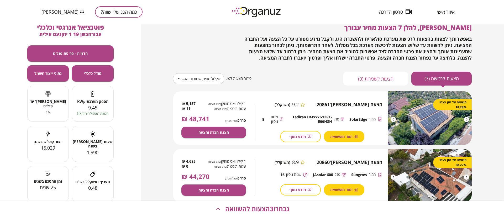
scroll to position [2, 0]
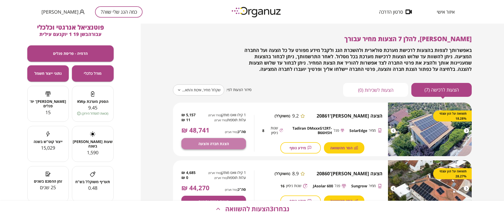
click at [212, 143] on span "הצגת חברה והצעה" at bounding box center [213, 143] width 30 height 4
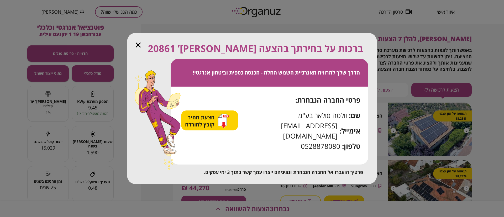
click at [207, 125] on span "הצעת מחיר קובץ להורדה" at bounding box center [200, 121] width 31 height 14
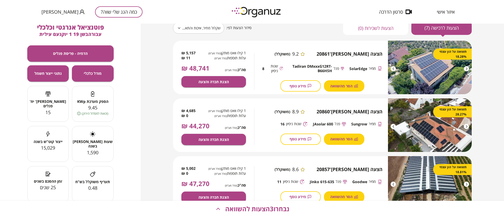
scroll to position [80, 0]
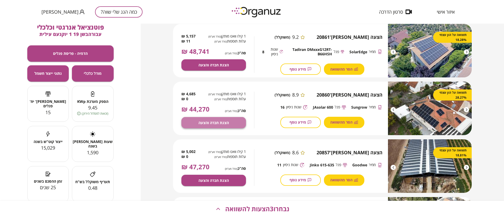
click at [208, 123] on span "הצגת חברה והצעה" at bounding box center [213, 122] width 30 height 4
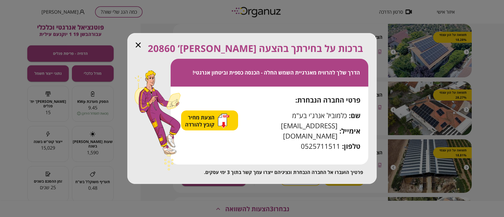
click at [222, 126] on icon "button" at bounding box center [222, 120] width 9 height 12
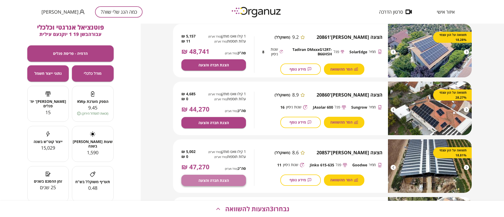
click at [212, 144] on button "הצגת חברה והצעה" at bounding box center [213, 180] width 65 height 11
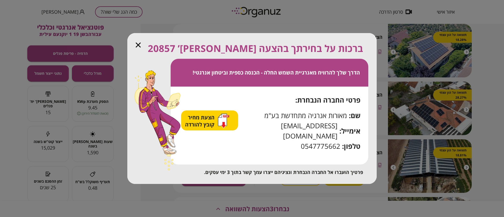
click at [197, 128] on span "הצעת מחיר קובץ להורדה" at bounding box center [200, 121] width 31 height 14
